Goal: Task Accomplishment & Management: Use online tool/utility

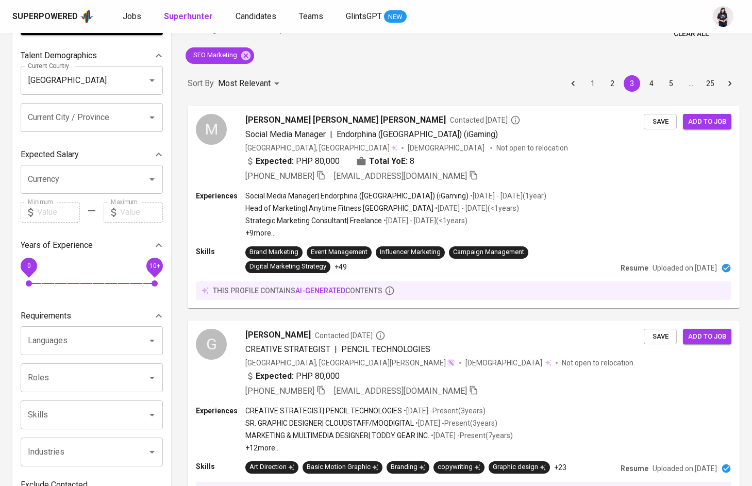
scroll to position [388, 0]
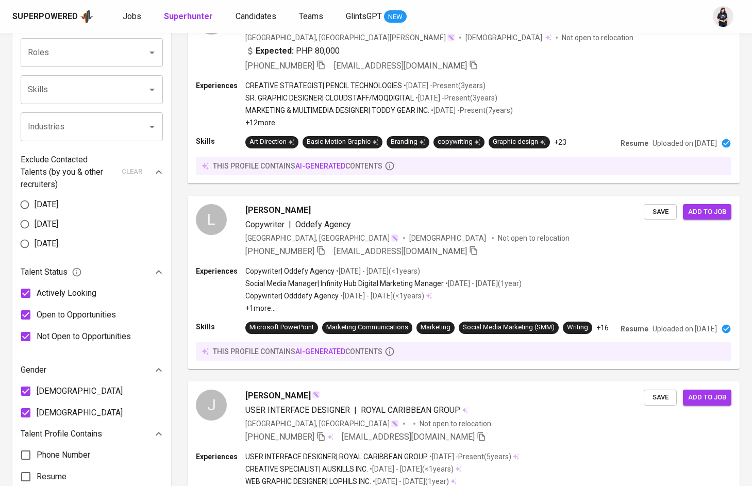
click at [83, 81] on input "Skills" at bounding box center [77, 90] width 104 height 20
type input "Meta"
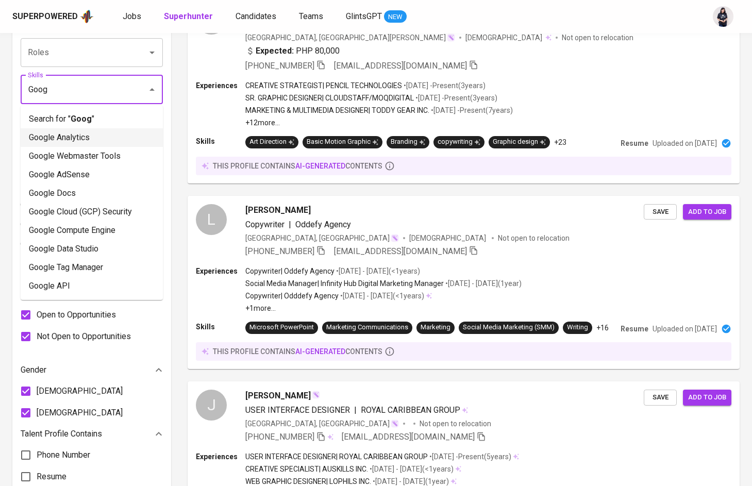
click at [78, 138] on li "Google Analytics" at bounding box center [92, 137] width 142 height 19
type input "Goog"
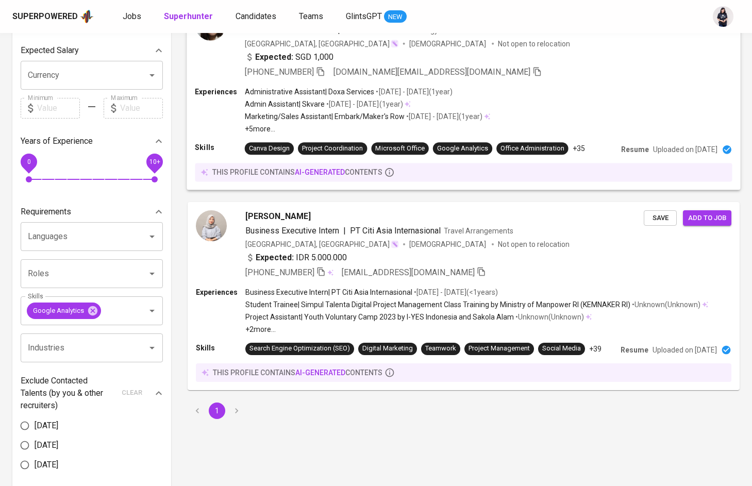
scroll to position [174, 0]
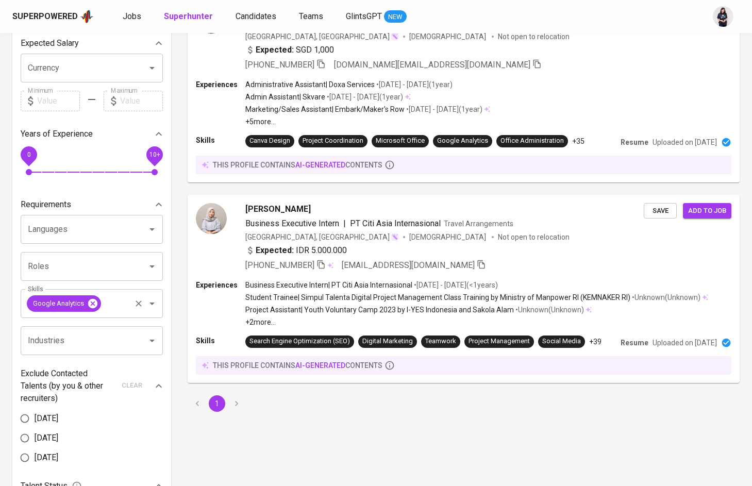
click at [91, 304] on icon at bounding box center [92, 303] width 11 height 11
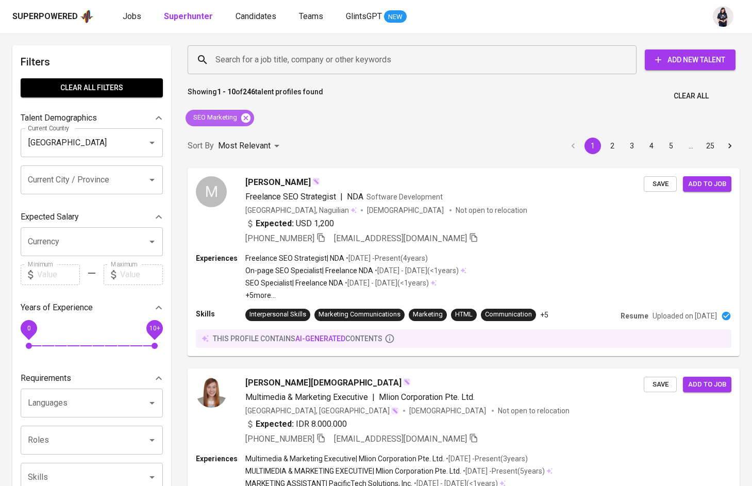
click at [246, 114] on icon at bounding box center [245, 117] width 9 height 9
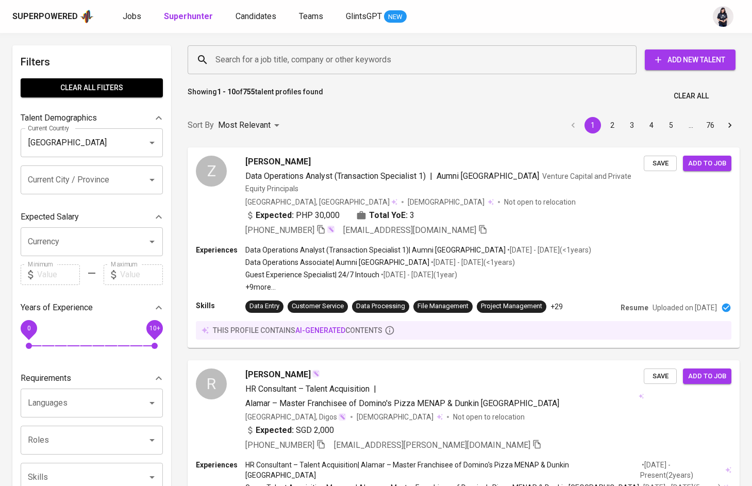
click at [243, 55] on input "Search for a job title, company or other keywords" at bounding box center [415, 60] width 404 height 20
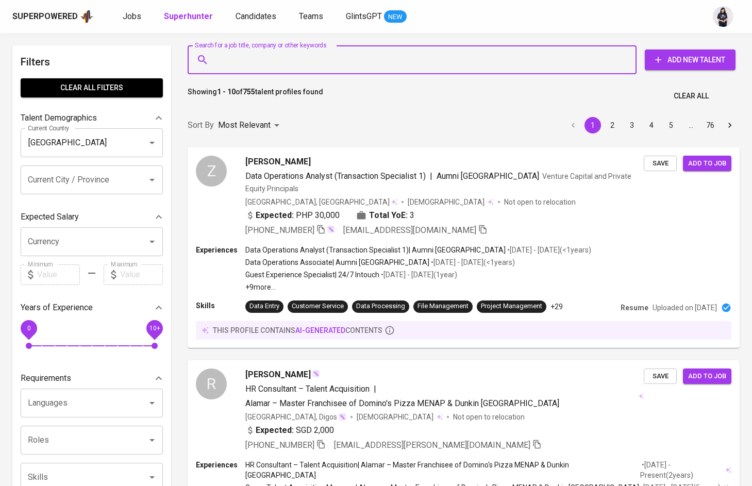
paste input "Klaviyo"
type input "Klaviyo"
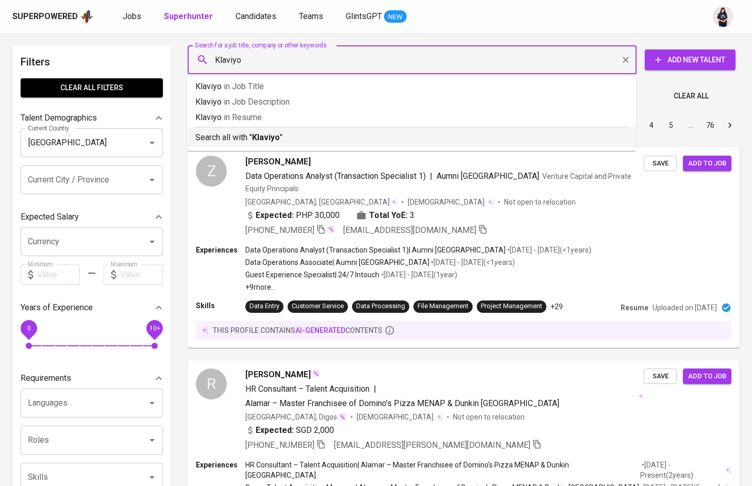
click at [254, 134] on b "Klaviyo" at bounding box center [266, 138] width 28 height 10
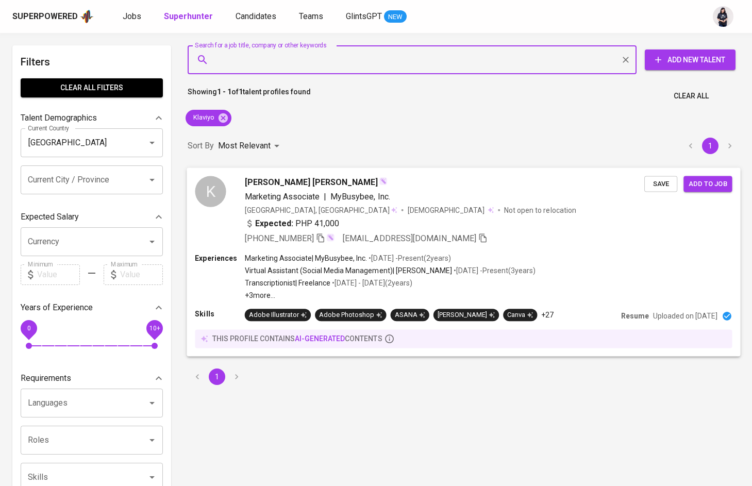
click at [290, 221] on b "Expected:" at bounding box center [274, 223] width 38 height 12
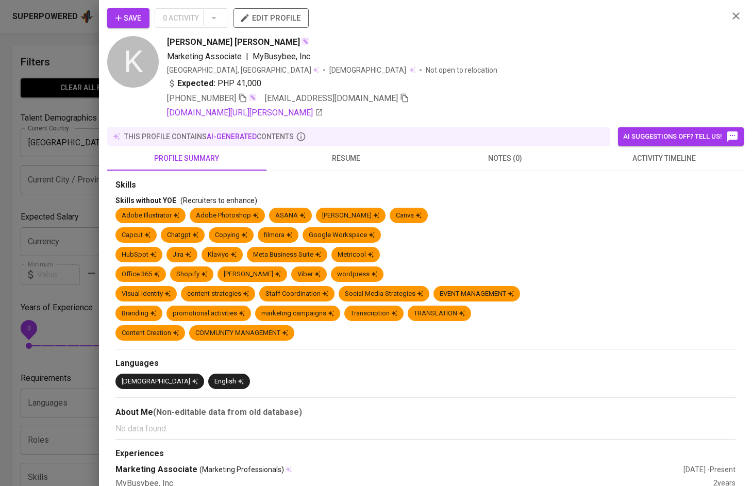
click at [354, 161] on span "resume" at bounding box center [346, 158] width 147 height 13
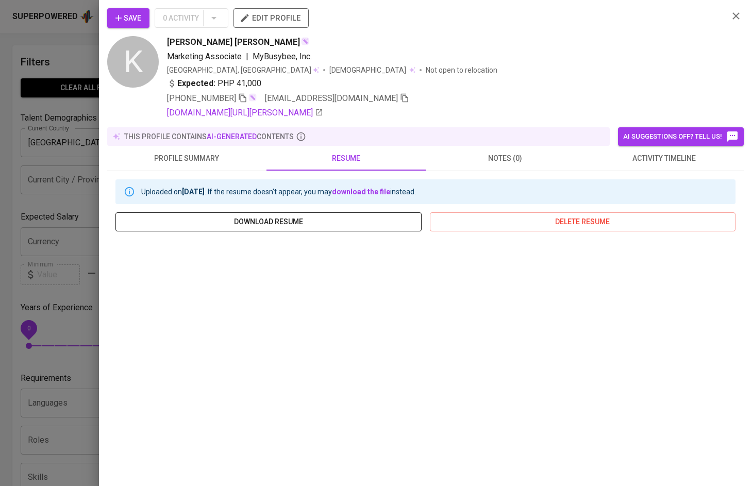
click at [334, 219] on span "download resume" at bounding box center [269, 222] width 290 height 13
click at [541, 39] on div "[PERSON_NAME] [PERSON_NAME]" at bounding box center [443, 42] width 553 height 12
click at [130, 13] on span "Save" at bounding box center [129, 18] width 26 height 13
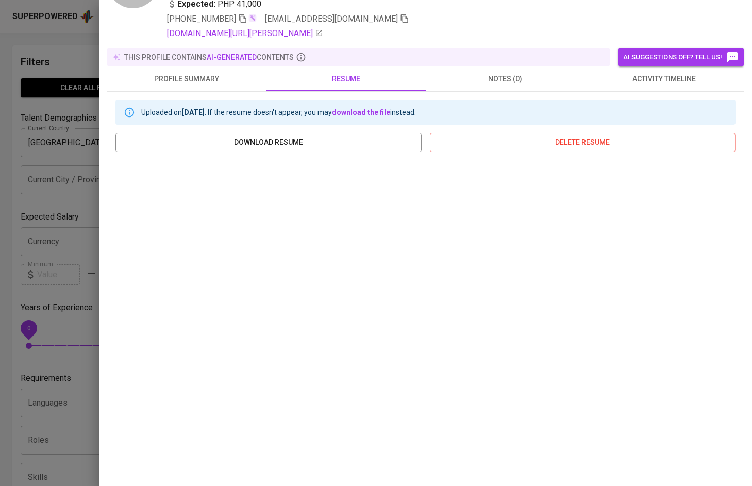
scroll to position [79, 0]
